Goal: Information Seeking & Learning: Learn about a topic

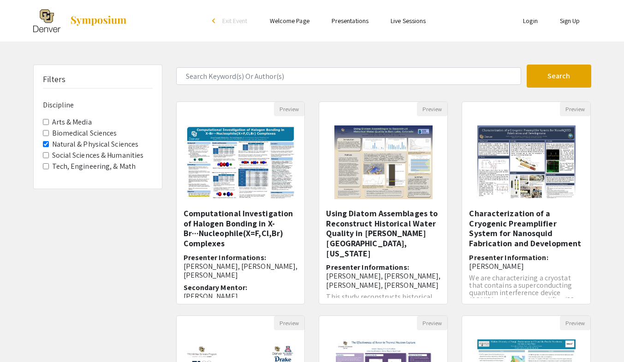
click at [353, 162] on img "Open Presentation <p>Using Diatom Assemblages to Reconstruct Historical Water Q…" at bounding box center [383, 162] width 117 height 92
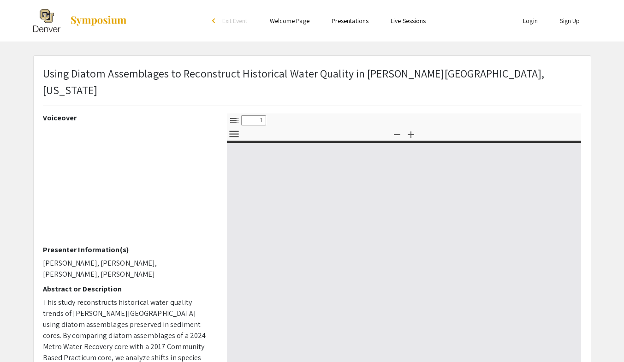
select select "custom"
type input "0"
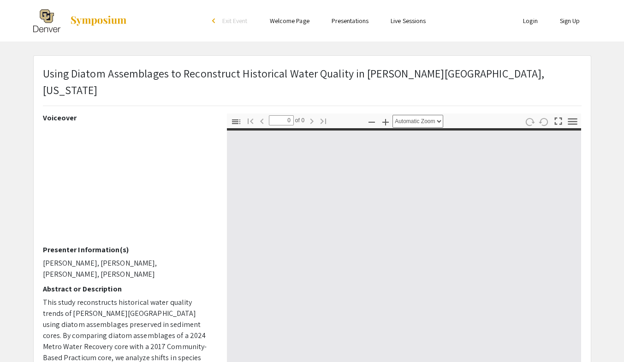
select select "custom"
type input "1"
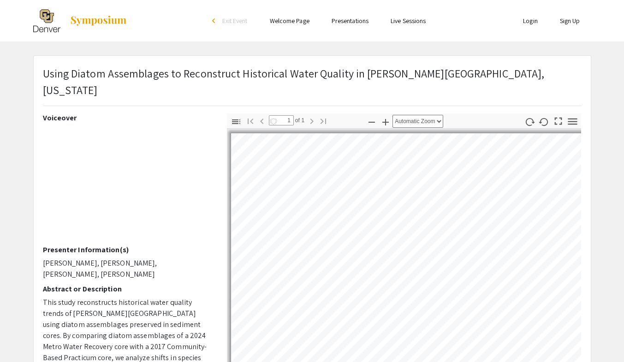
select select "auto"
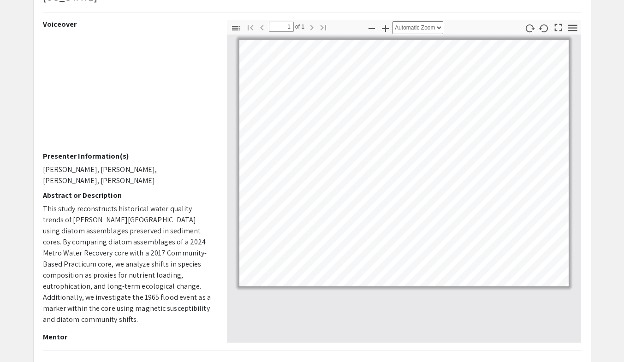
scroll to position [5, 0]
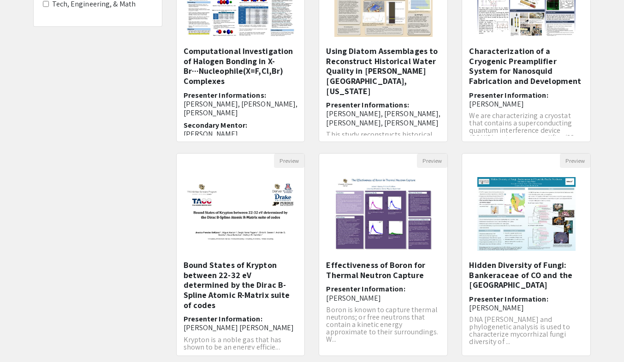
scroll to position [164, 0]
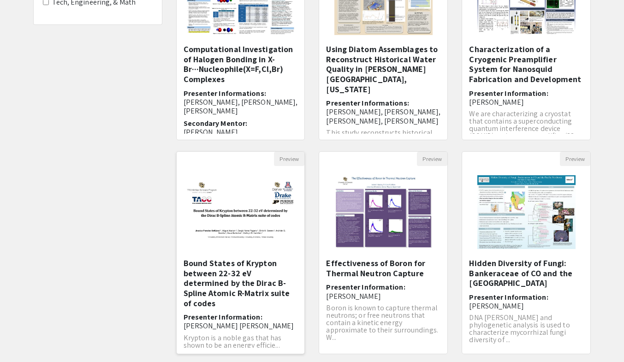
click at [229, 282] on h5 "Bound States of Krypton between 22-32 eV determined by the Dirac B-Spline Atomi…" at bounding box center [240, 283] width 114 height 50
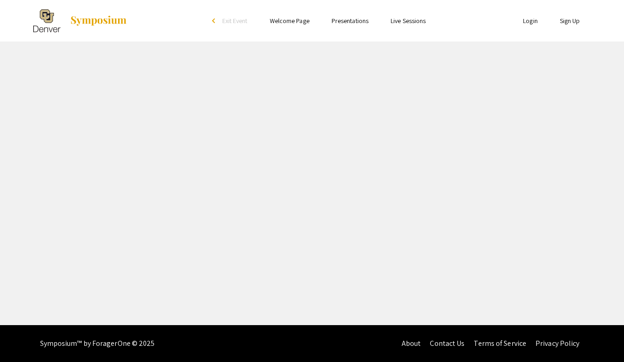
select select "custom"
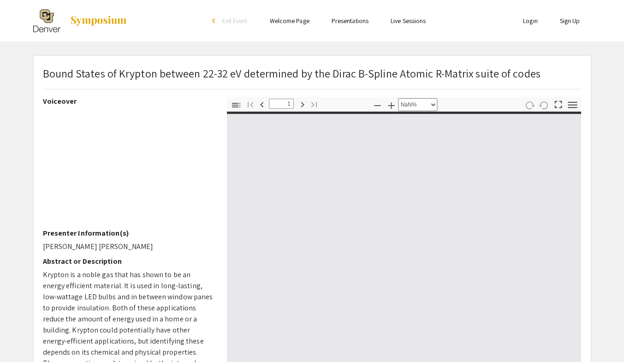
type input "0"
select select "custom"
type input "1"
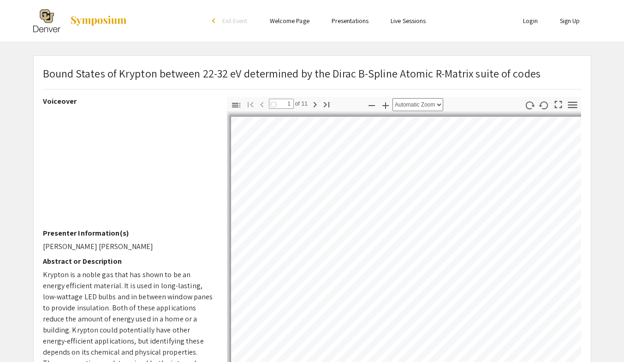
scroll to position [143, 0]
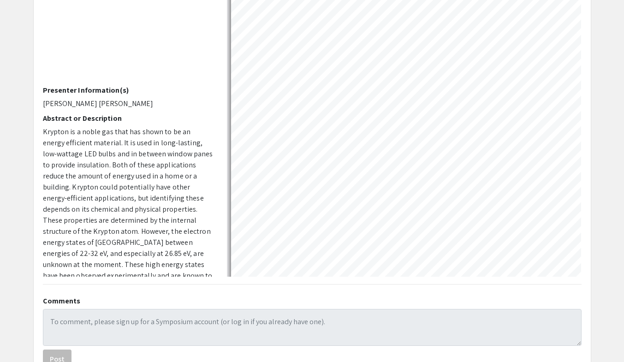
select select "auto"
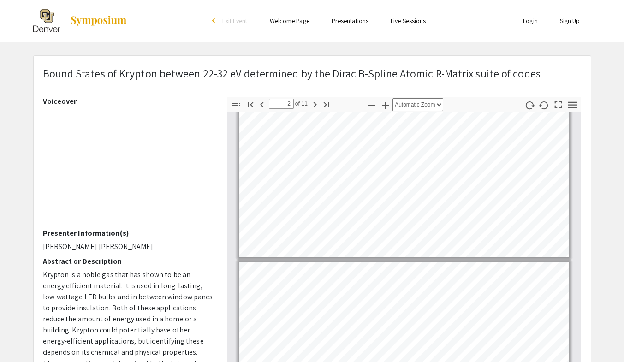
scroll to position [36, 0]
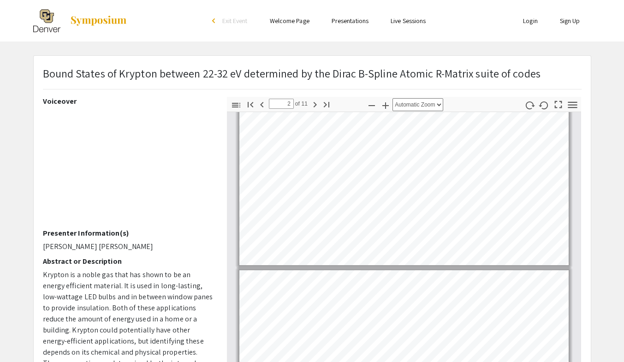
type input "1"
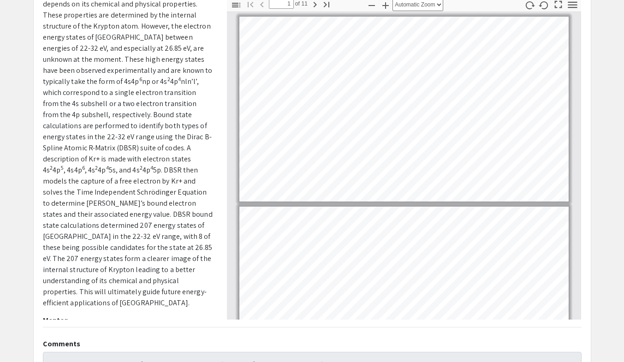
scroll to position [0, 0]
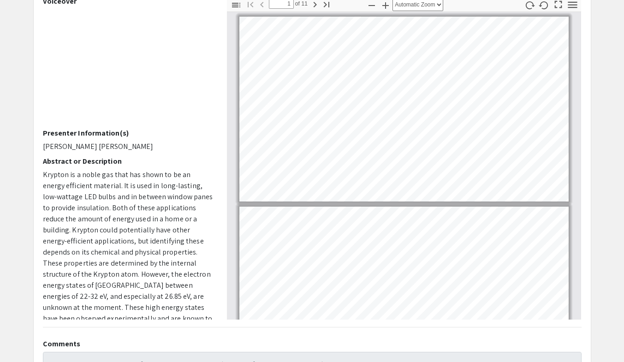
click at [3, 235] on app-presentation "Bound States of Krypton between 22-32 eV determined by the Dirac B-Spline Atomi…" at bounding box center [312, 188] width 624 height 466
click at [183, 286] on span "Krypton is a noble gas that has shown to be an energy efficient material. It is…" at bounding box center [128, 252] width 170 height 165
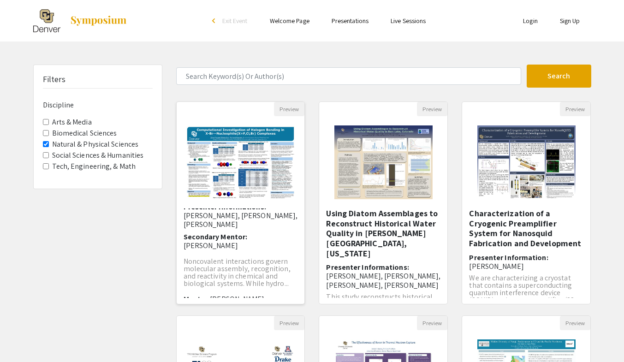
scroll to position [50, 0]
click at [419, 219] on h5 "Using Diatom Assemblages to Reconstruct Historical Water Quality in [PERSON_NAM…" at bounding box center [383, 233] width 114 height 50
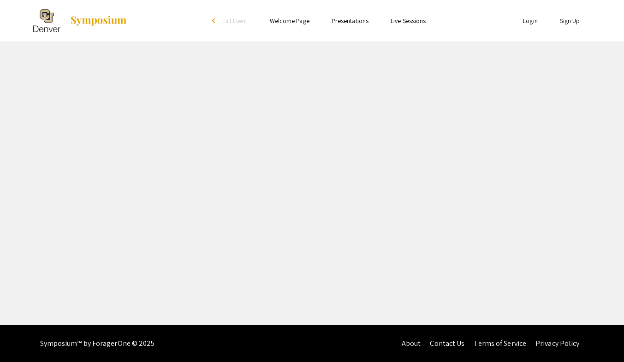
select select "custom"
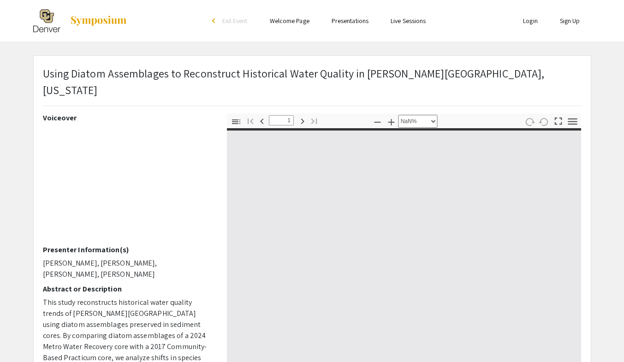
type input "0"
select select "custom"
type input "1"
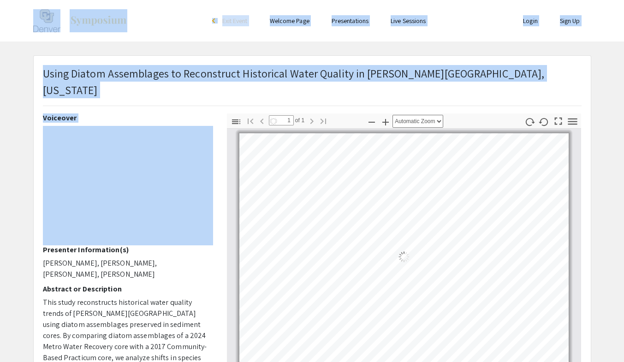
select select "auto"
drag, startPoint x: 0, startPoint y: 246, endPoint x: 12, endPoint y: -10, distance: 256.1
click at [12, 0] on html "Skip navigation arrow_back_ios Exit Event Welcome Page Presentations Live Sessi…" at bounding box center [312, 181] width 624 height 362
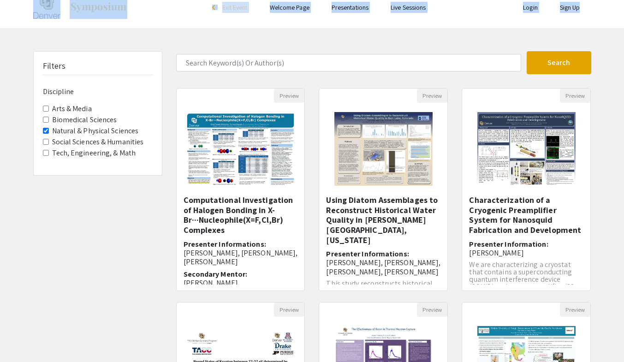
scroll to position [15, 0]
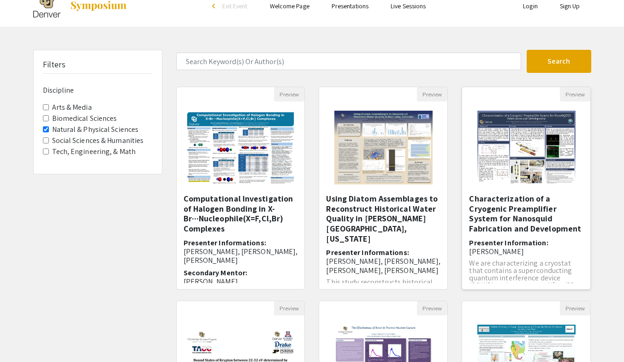
click at [506, 211] on h5 "Characterization of a Cryogenic Preamplifier System for Nanosquid Fabrication a…" at bounding box center [526, 214] width 114 height 40
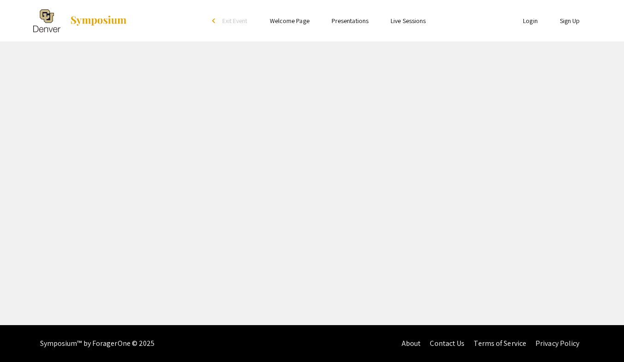
select select "custom"
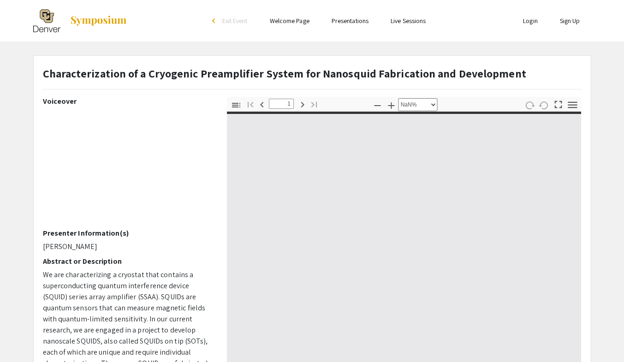
type input "0"
select select "custom"
type input "1"
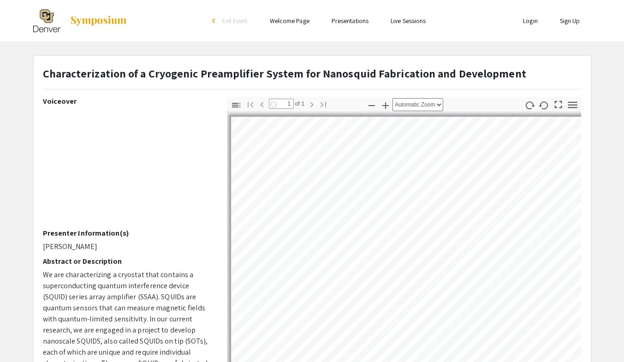
scroll to position [32, 0]
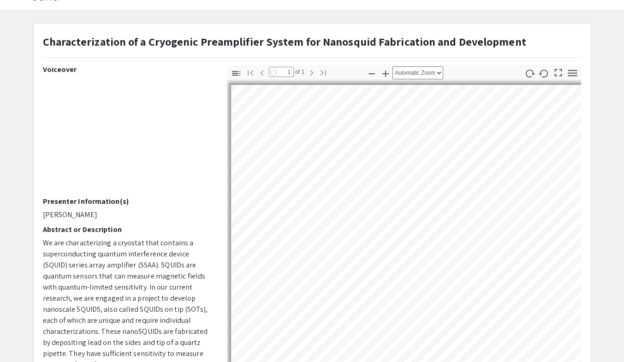
select select "auto"
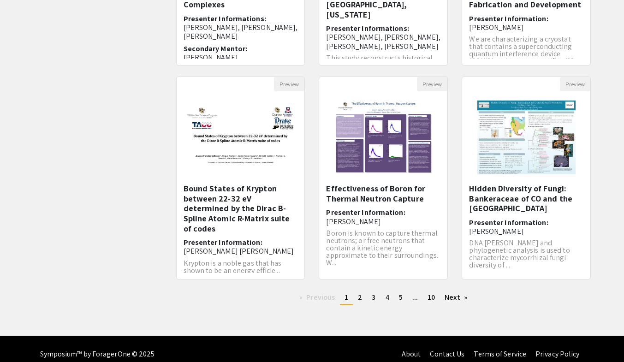
scroll to position [241, 0]
